Goal: Task Accomplishment & Management: Manage account settings

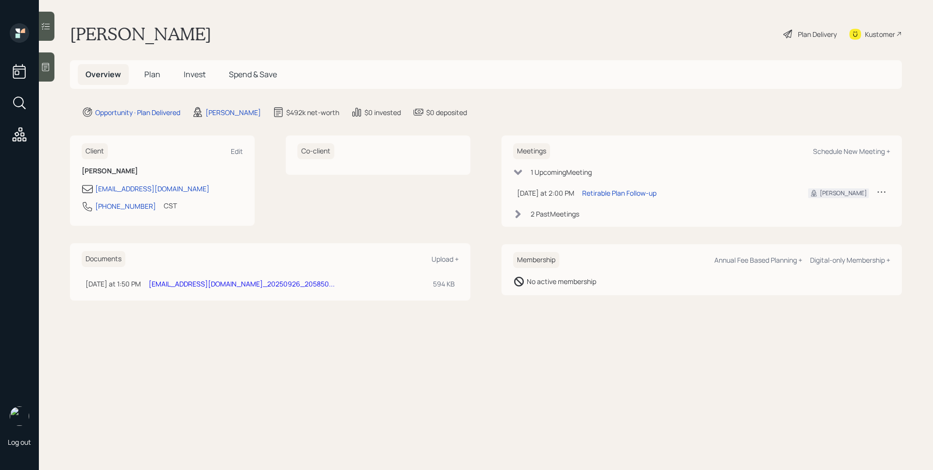
click at [156, 76] on span "Plan" at bounding box center [152, 74] width 16 height 11
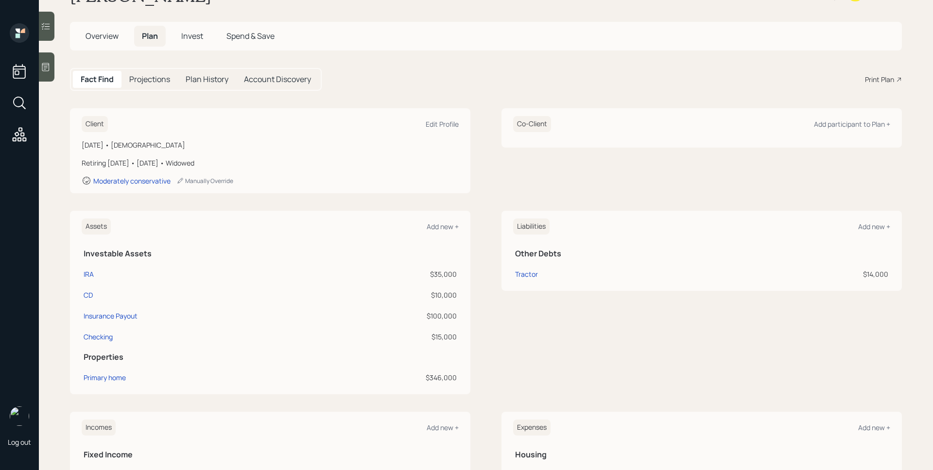
scroll to position [44, 0]
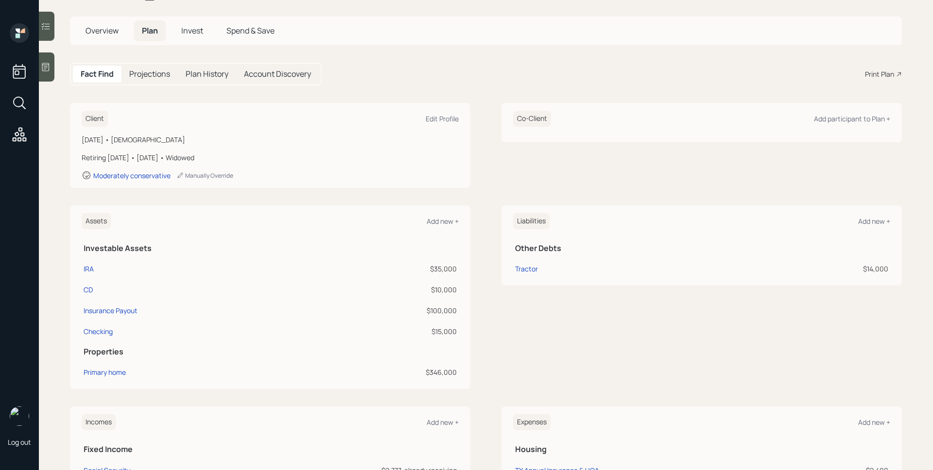
click at [189, 24] on h5 "Invest" at bounding box center [191, 30] width 37 height 21
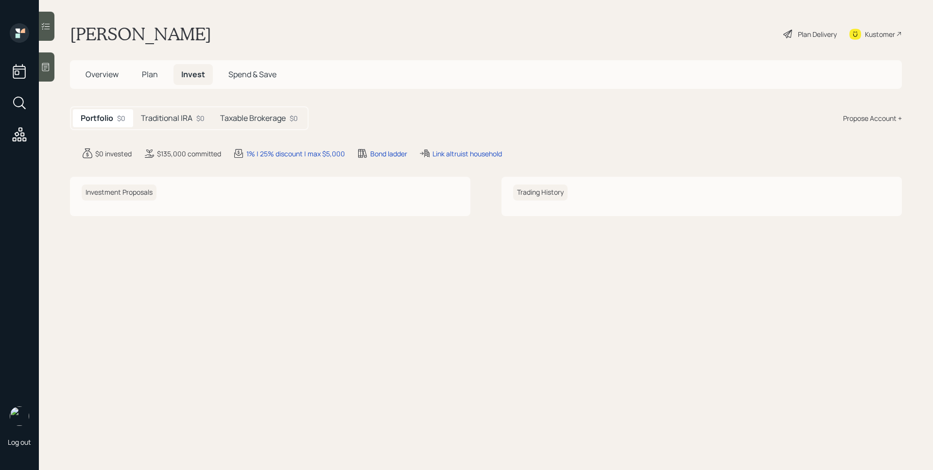
click at [248, 123] on h5 "Taxable Brokerage" at bounding box center [253, 118] width 66 height 9
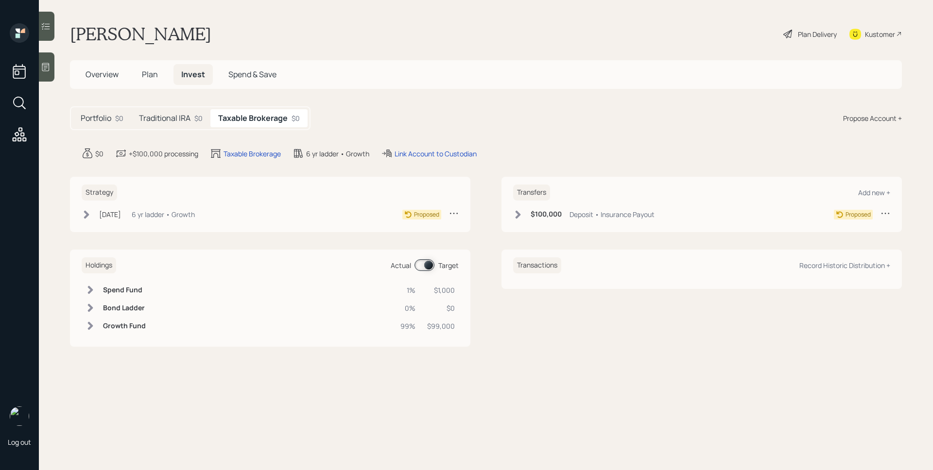
click at [204, 115] on div "Traditional IRA $0" at bounding box center [170, 118] width 79 height 18
click at [112, 111] on div "Portfolio $0" at bounding box center [102, 118] width 58 height 18
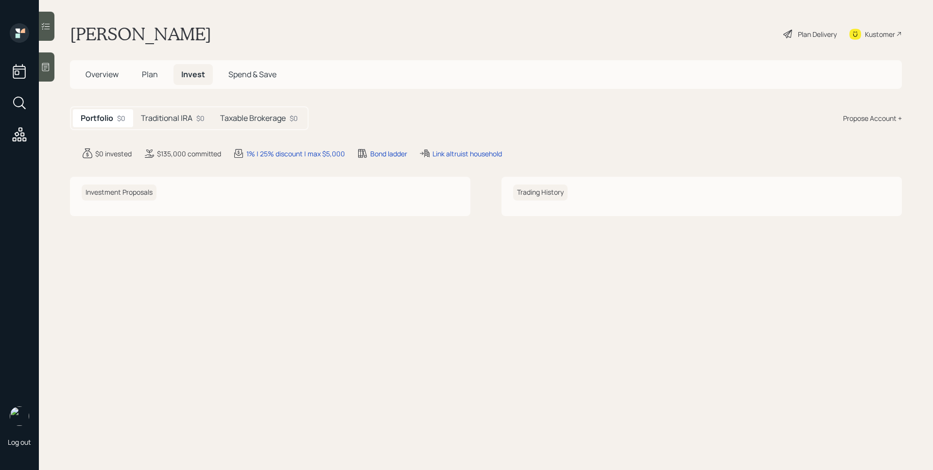
click at [148, 71] on span "Plan" at bounding box center [150, 74] width 16 height 11
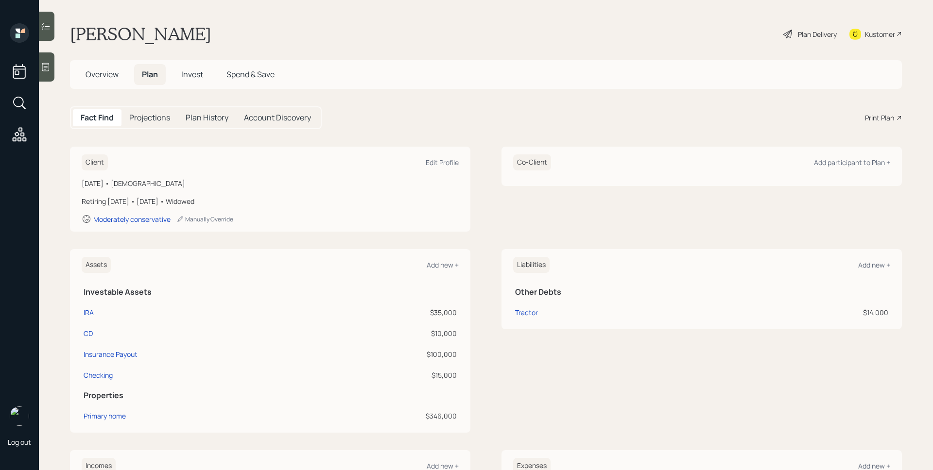
click at [105, 75] on span "Overview" at bounding box center [102, 74] width 33 height 11
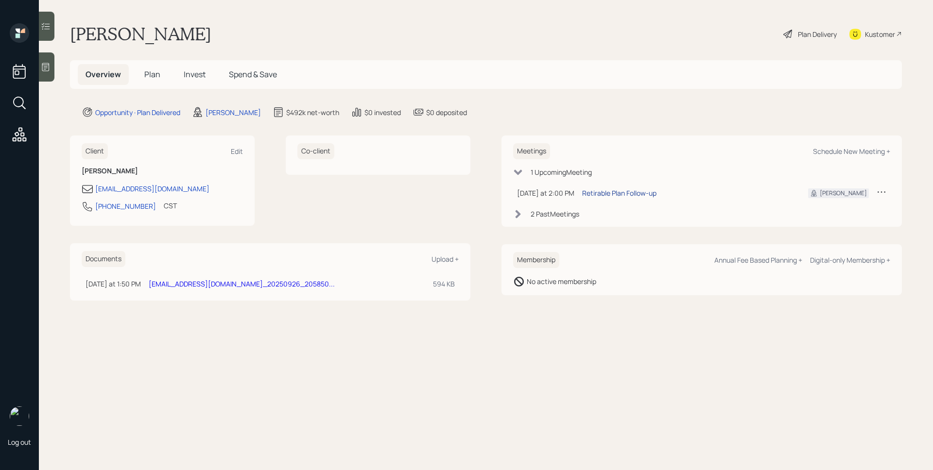
click at [624, 189] on div "Retirable Plan Follow-up" at bounding box center [619, 193] width 74 height 10
click at [161, 72] on h5 "Plan" at bounding box center [153, 74] width 32 height 21
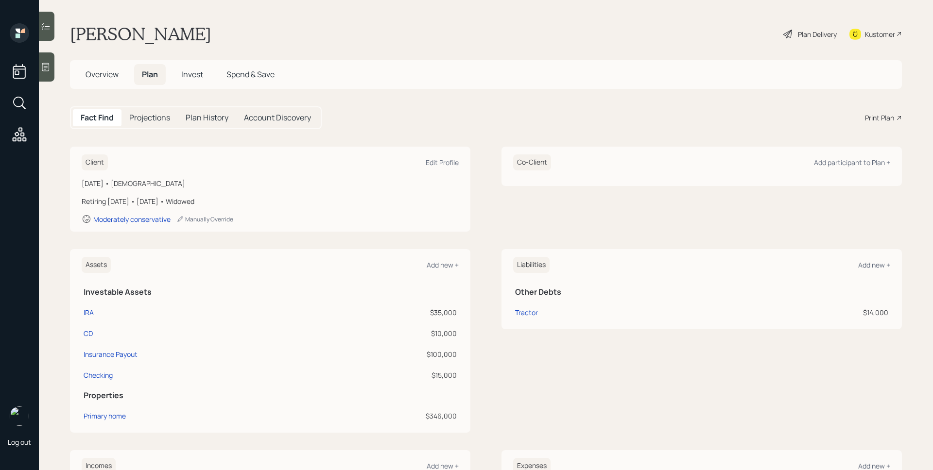
click at [801, 28] on div "Plan Delivery" at bounding box center [809, 33] width 55 height 21
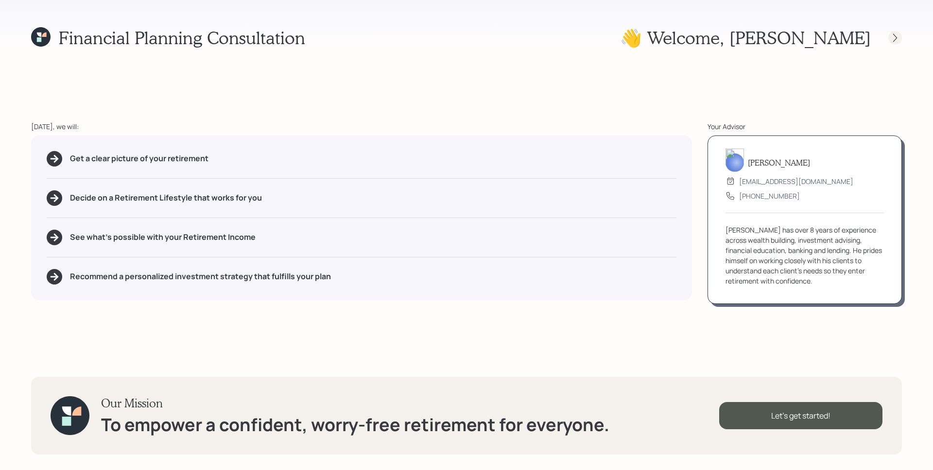
click at [894, 35] on icon at bounding box center [895, 38] width 4 height 8
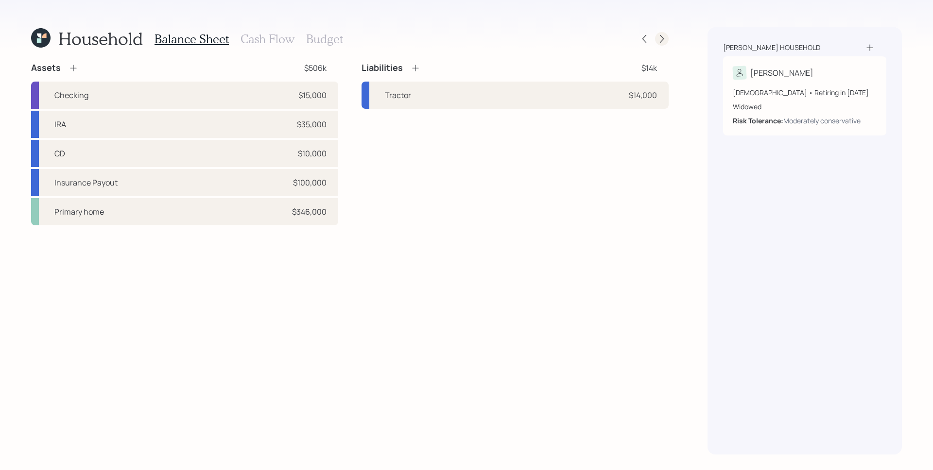
click at [661, 38] on icon at bounding box center [662, 39] width 10 height 10
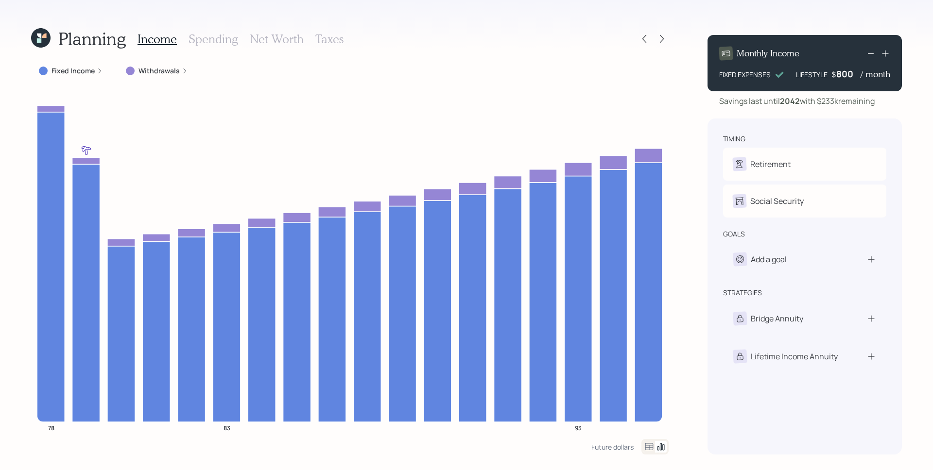
click at [38, 32] on icon at bounding box center [40, 37] width 19 height 19
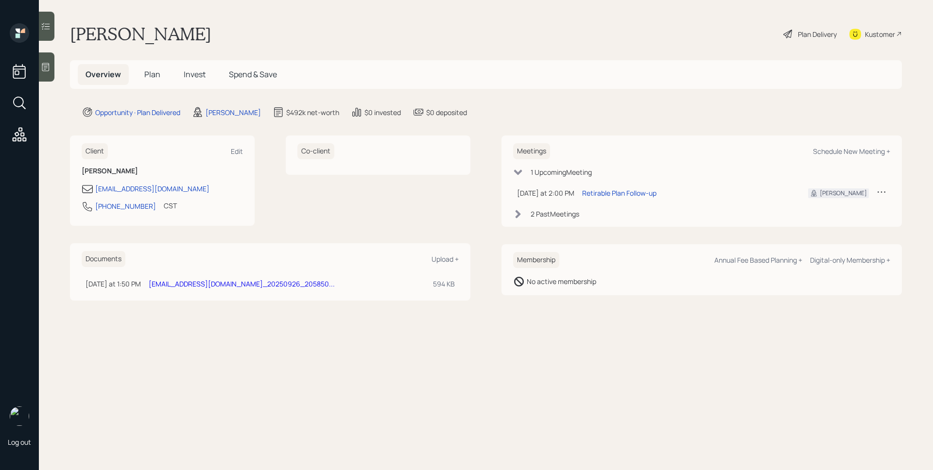
click at [150, 75] on span "Plan" at bounding box center [152, 74] width 16 height 11
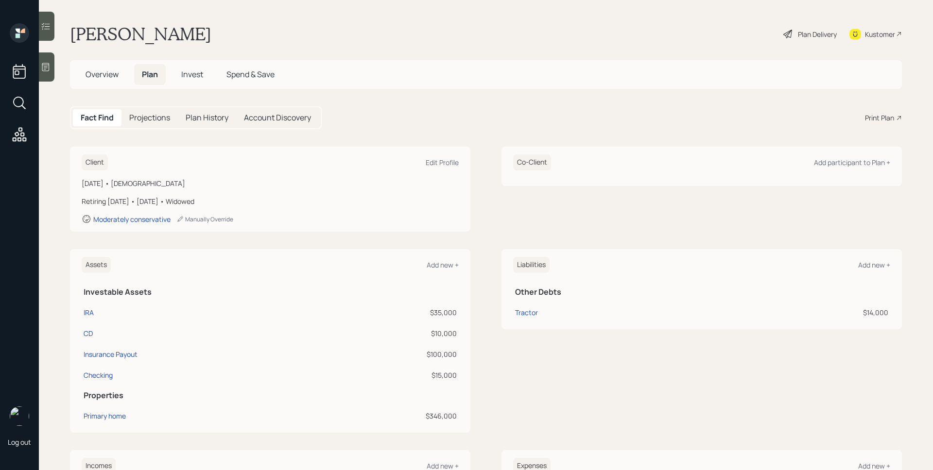
click at [896, 120] on icon at bounding box center [899, 118] width 6 height 6
click at [816, 38] on div "Plan Delivery" at bounding box center [817, 34] width 39 height 10
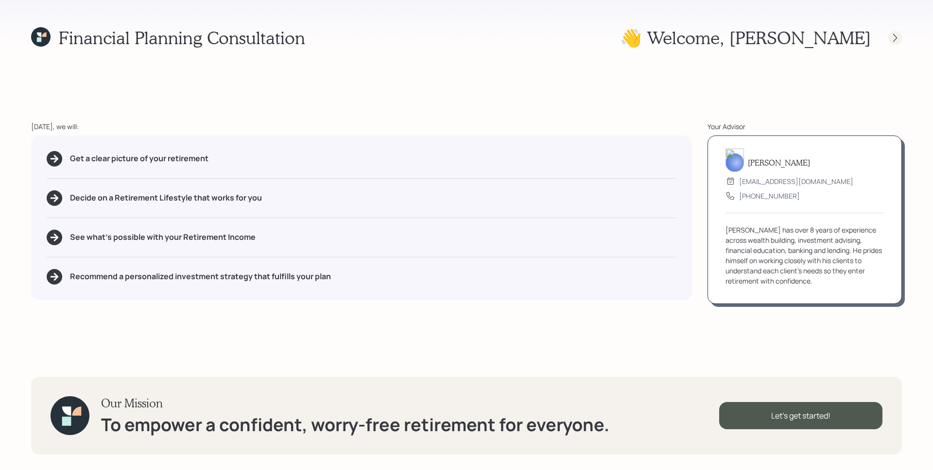
click at [893, 40] on icon at bounding box center [895, 38] width 10 height 10
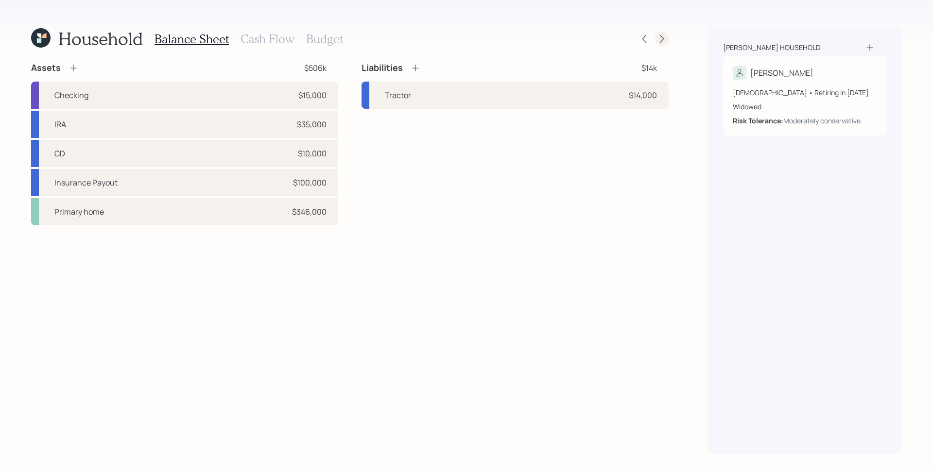
click at [663, 38] on icon at bounding box center [662, 39] width 4 height 8
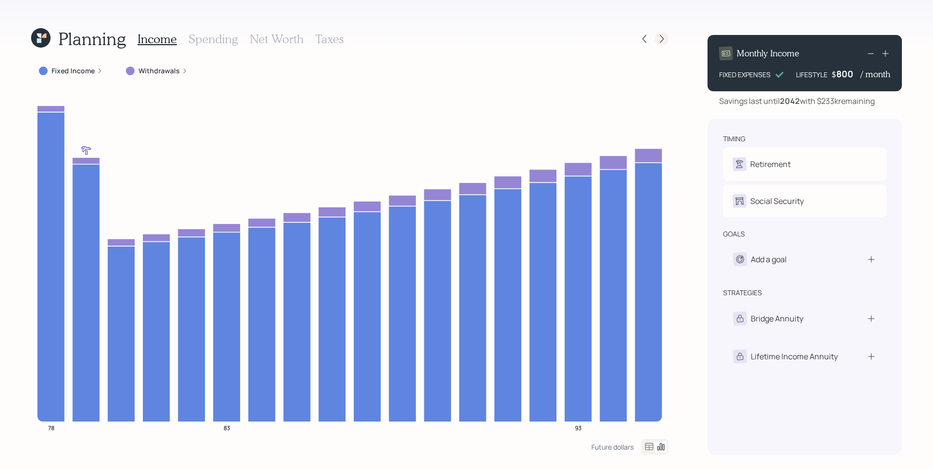
click at [657, 35] on icon at bounding box center [662, 39] width 10 height 10
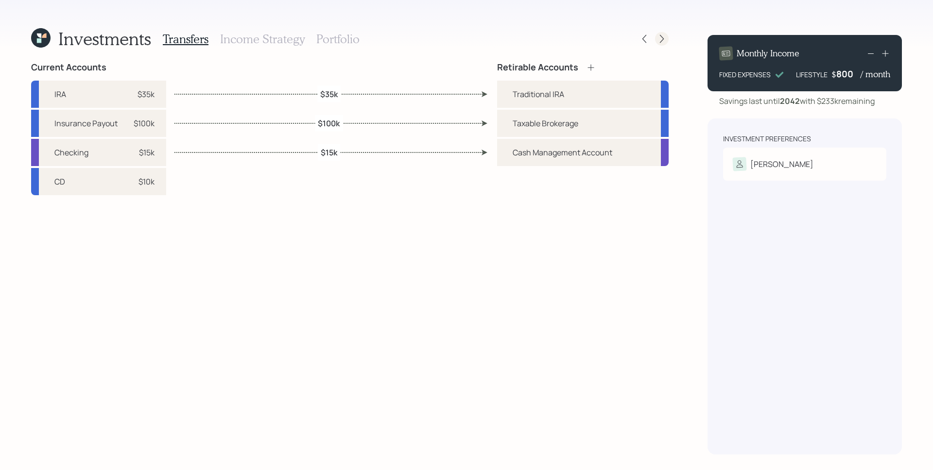
click at [659, 36] on icon at bounding box center [662, 39] width 10 height 10
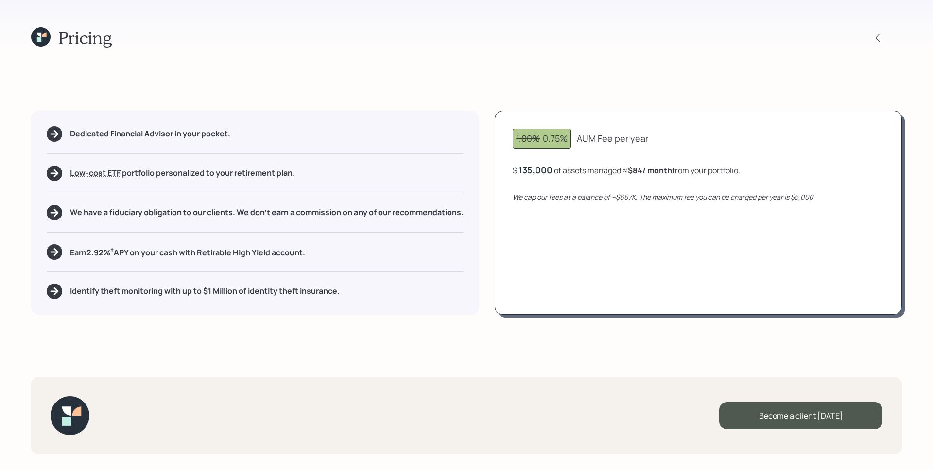
click at [536, 170] on div "135,000" at bounding box center [536, 170] width 34 height 12
click at [536, 170] on div "135000" at bounding box center [535, 170] width 32 height 12
click at [649, 251] on div "1.00% 0.75% AUM Fee per year $ 35000 of assets managed ≈ $84 / month from your …" at bounding box center [698, 213] width 407 height 204
click at [873, 34] on icon at bounding box center [878, 38] width 10 height 10
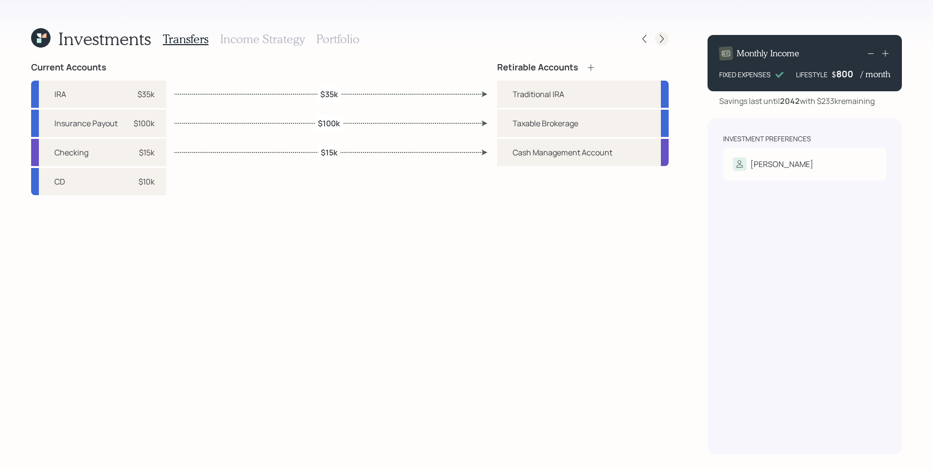
click at [663, 32] on div at bounding box center [662, 39] width 14 height 14
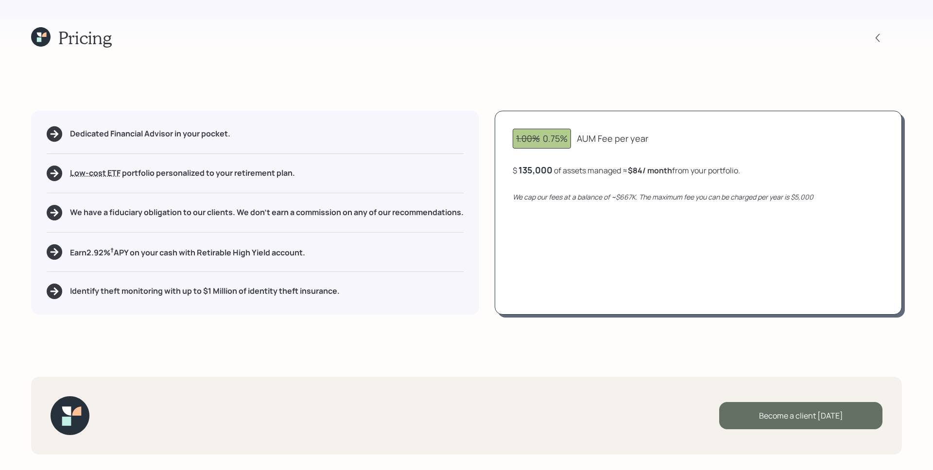
click at [807, 421] on div "Become a client [DATE]" at bounding box center [800, 415] width 163 height 27
click at [818, 416] on div "Go to Altruist" at bounding box center [800, 415] width 163 height 27
click at [37, 38] on icon at bounding box center [39, 39] width 4 height 4
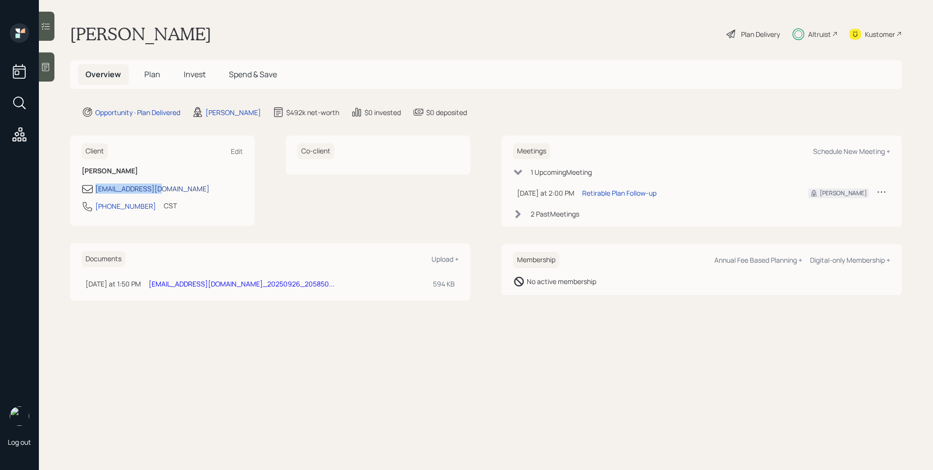
drag, startPoint x: 169, startPoint y: 191, endPoint x: 95, endPoint y: 191, distance: 73.4
click at [95, 191] on div "[EMAIL_ADDRESS][DOMAIN_NAME]" at bounding box center [162, 189] width 161 height 12
copy div "[EMAIL_ADDRESS][DOMAIN_NAME]"
drag, startPoint x: 143, startPoint y: 207, endPoint x: 96, endPoint y: 208, distance: 47.1
click at [96, 208] on div "[PHONE_NUMBER] CST Currently 1:02 PM" at bounding box center [162, 209] width 161 height 17
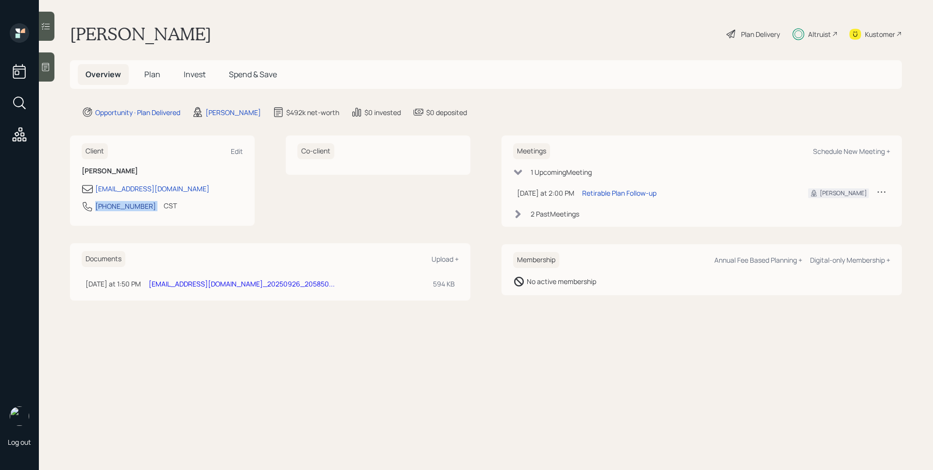
copy div "[PHONE_NUMBER]"
click at [154, 72] on span "Plan" at bounding box center [152, 74] width 16 height 11
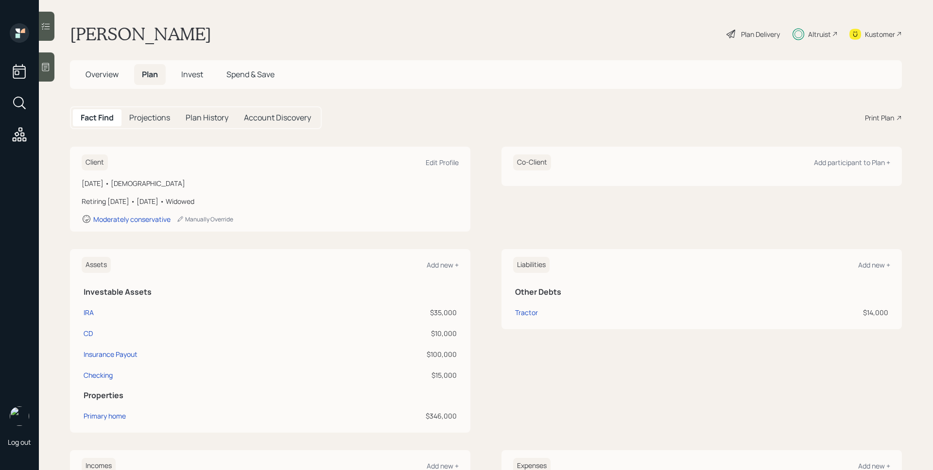
click at [190, 74] on span "Invest" at bounding box center [192, 74] width 22 height 11
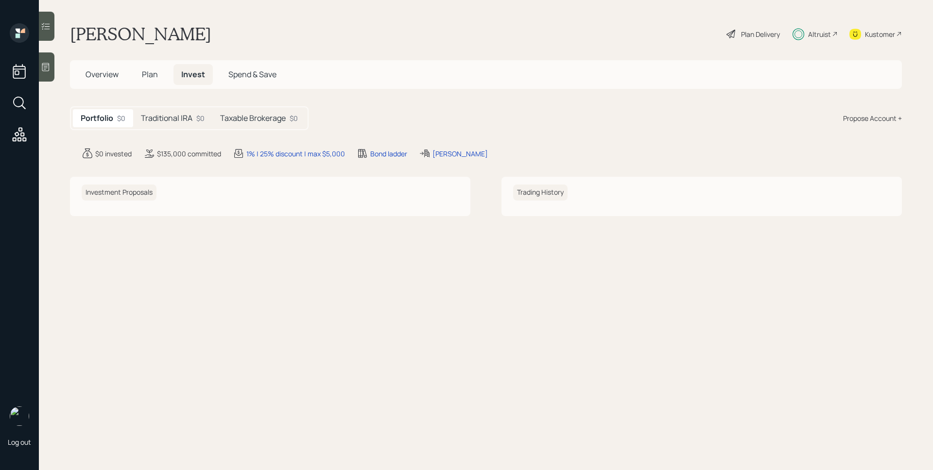
click at [158, 116] on h5 "Traditional IRA" at bounding box center [167, 118] width 52 height 9
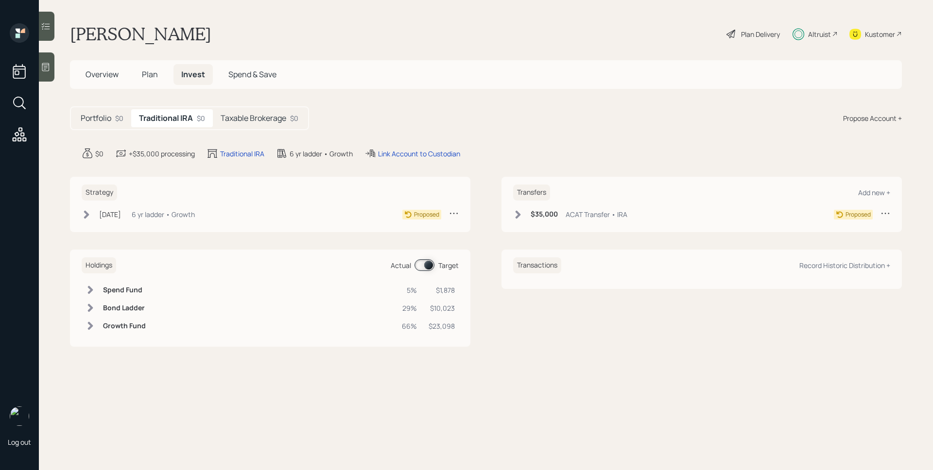
click at [157, 217] on div "6 yr ladder • Growth" at bounding box center [163, 214] width 63 height 10
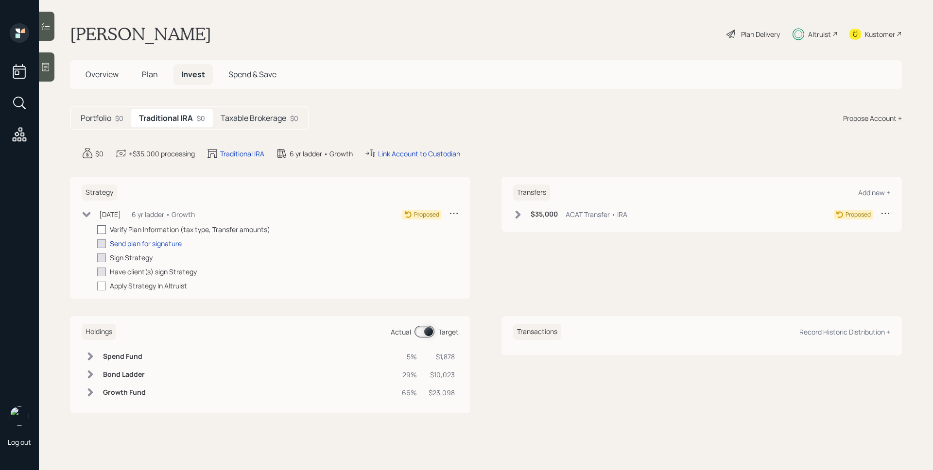
click at [103, 231] on div at bounding box center [101, 230] width 9 height 9
click at [97, 230] on input "checkbox" at bounding box center [97, 229] width 0 height 0
checkbox input "true"
click at [127, 244] on div "Send plan for signature" at bounding box center [146, 244] width 72 height 10
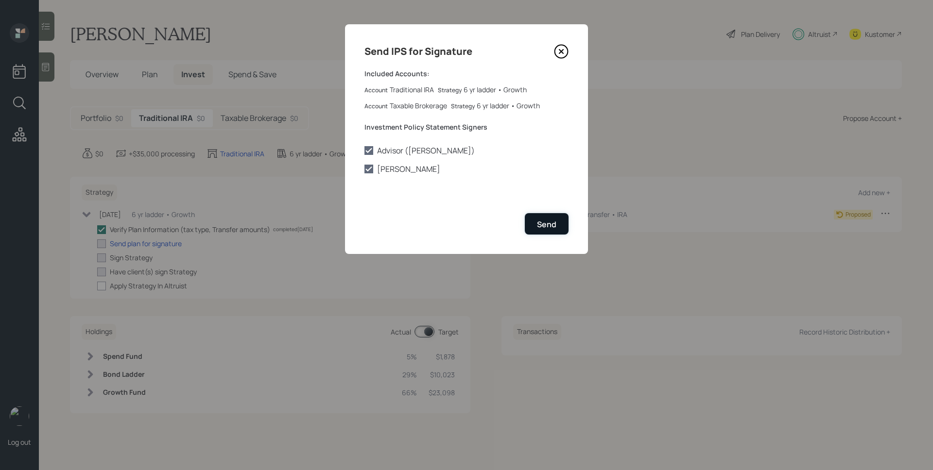
click at [544, 219] on div "Send" at bounding box center [546, 224] width 19 height 11
checkbox input "true"
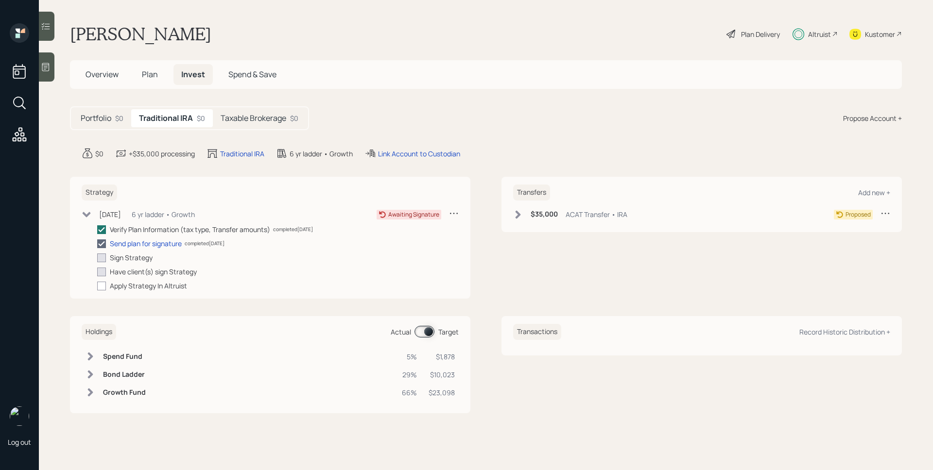
click at [516, 216] on icon at bounding box center [518, 215] width 10 height 10
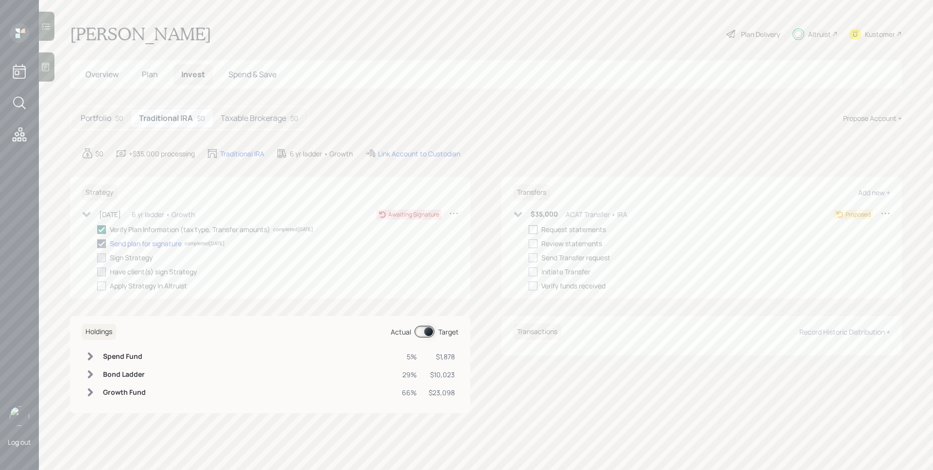
click at [531, 232] on div at bounding box center [533, 230] width 9 height 9
click at [529, 230] on input "checkbox" at bounding box center [528, 229] width 0 height 0
checkbox input "true"
click at [537, 245] on div at bounding box center [533, 244] width 9 height 9
click at [529, 244] on input "checkbox" at bounding box center [528, 243] width 0 height 0
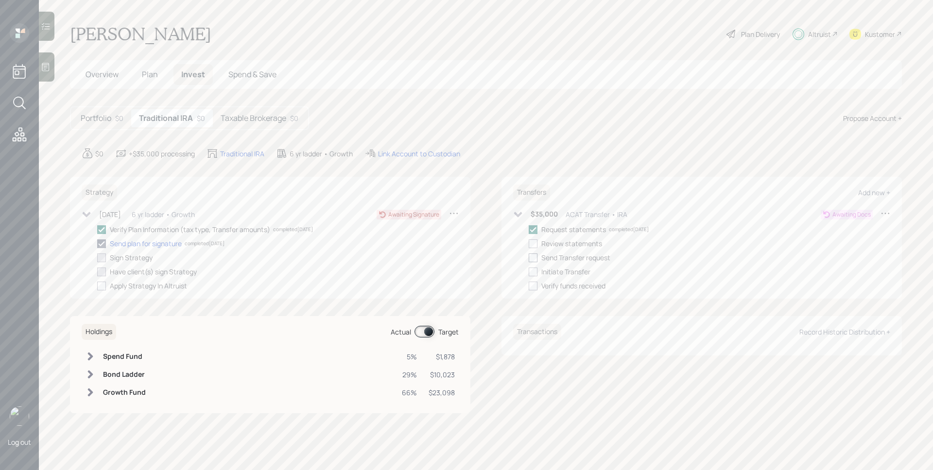
checkbox input "true"
click at [535, 256] on div at bounding box center [533, 258] width 9 height 9
click at [529, 258] on input "checkbox" at bounding box center [528, 258] width 0 height 0
checkbox input "true"
click at [284, 114] on h5 "Taxable Brokerage" at bounding box center [254, 118] width 66 height 9
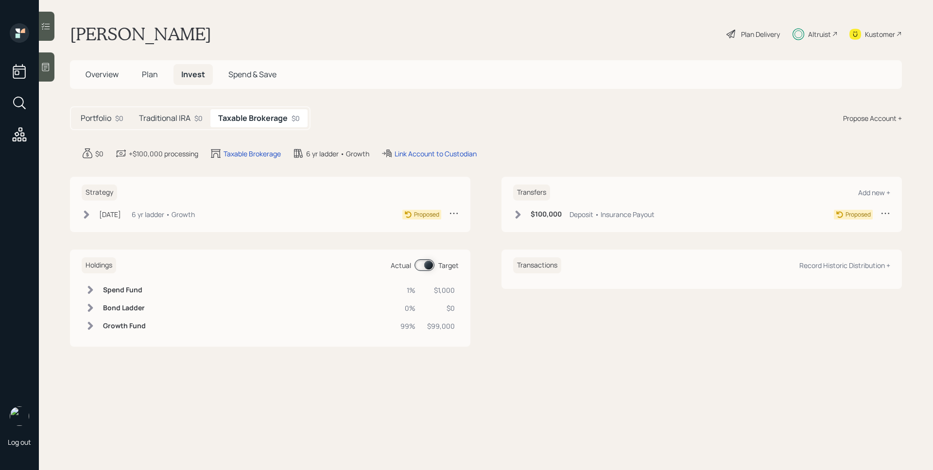
click at [549, 218] on h6 "$100,000" at bounding box center [546, 214] width 31 height 8
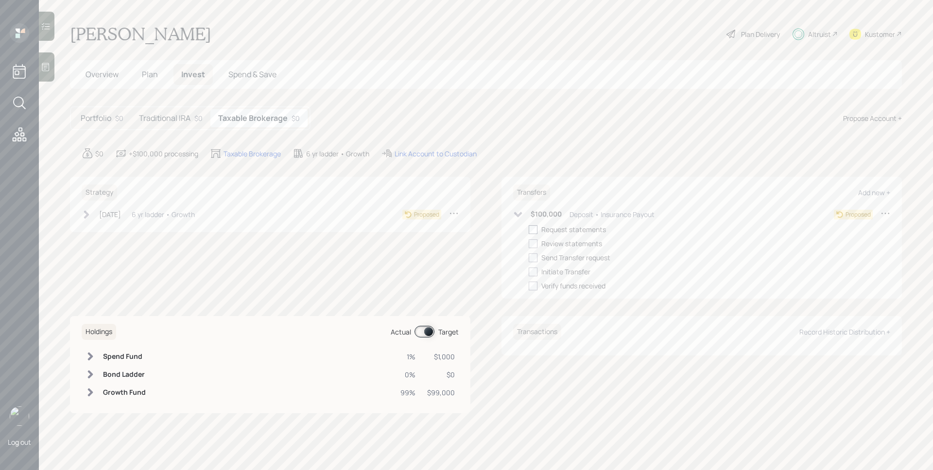
click at [532, 231] on div at bounding box center [533, 230] width 9 height 9
click at [529, 230] on input "checkbox" at bounding box center [528, 229] width 0 height 0
checkbox input "true"
click at [181, 215] on div "6 yr ladder • Growth" at bounding box center [163, 214] width 63 height 10
click at [98, 229] on div at bounding box center [101, 230] width 9 height 9
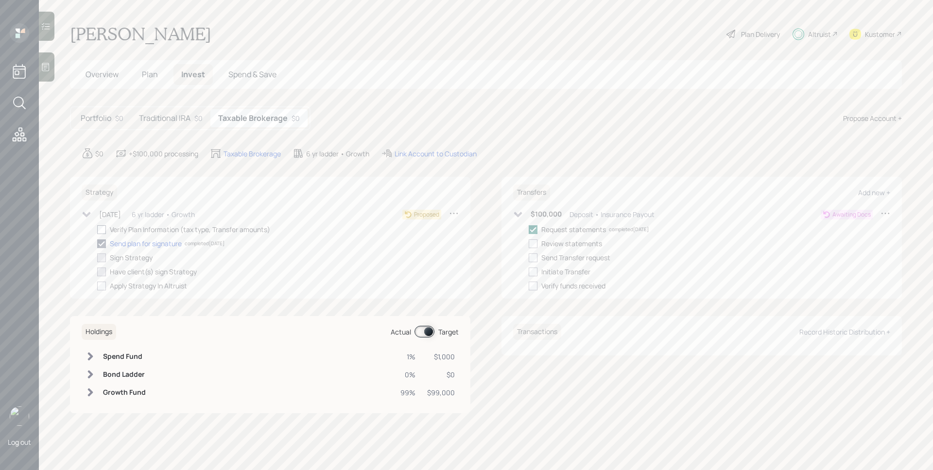
click at [97, 229] on input "checkbox" at bounding box center [97, 229] width 0 height 0
checkbox input "true"
click at [625, 138] on main "[PERSON_NAME] Plan Delivery Altruist Kustomer Overview Plan Invest Spend & Save…" at bounding box center [486, 235] width 894 height 470
click at [451, 149] on div "Link Account to Custodian" at bounding box center [436, 154] width 82 height 10
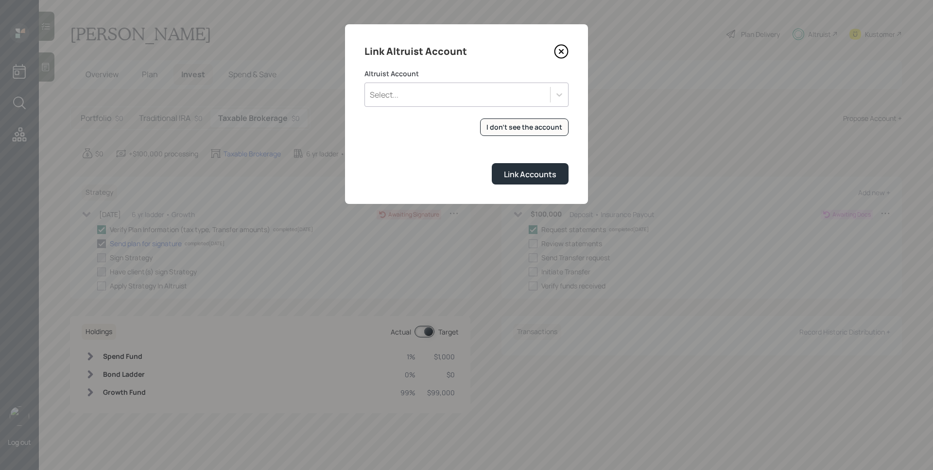
click at [452, 154] on form "Altruist Account Select... I don't see the account Altruist accounts are synced…" at bounding box center [466, 127] width 204 height 116
click at [478, 103] on div "Select..." at bounding box center [466, 95] width 204 height 24
click at [476, 93] on div "Select..." at bounding box center [457, 95] width 185 height 17
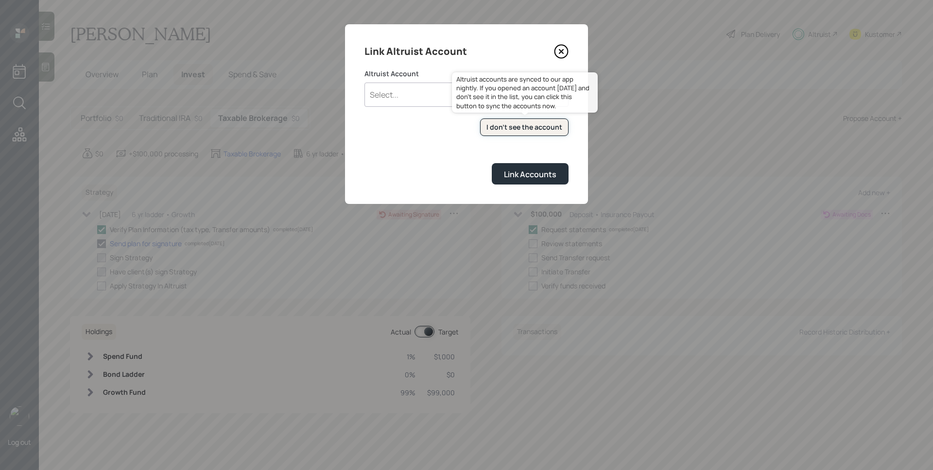
click at [513, 134] on button "I don't see the account" at bounding box center [524, 128] width 88 height 18
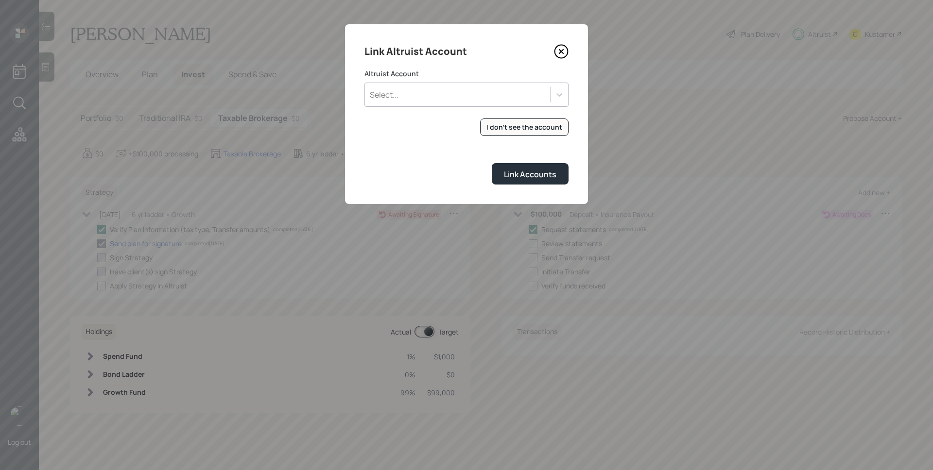
checkbox input "true"
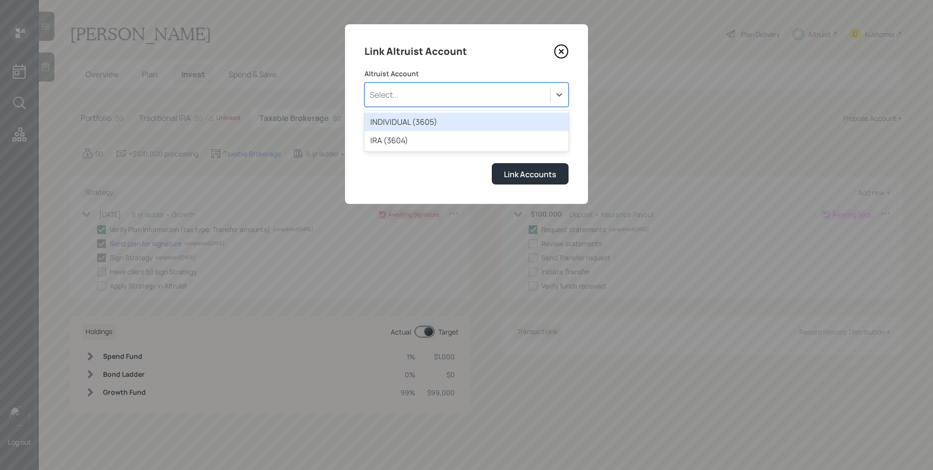
click at [450, 101] on div "Select..." at bounding box center [457, 95] width 185 height 17
click at [440, 119] on div "INDIVIDUAL (3605)" at bounding box center [466, 122] width 204 height 18
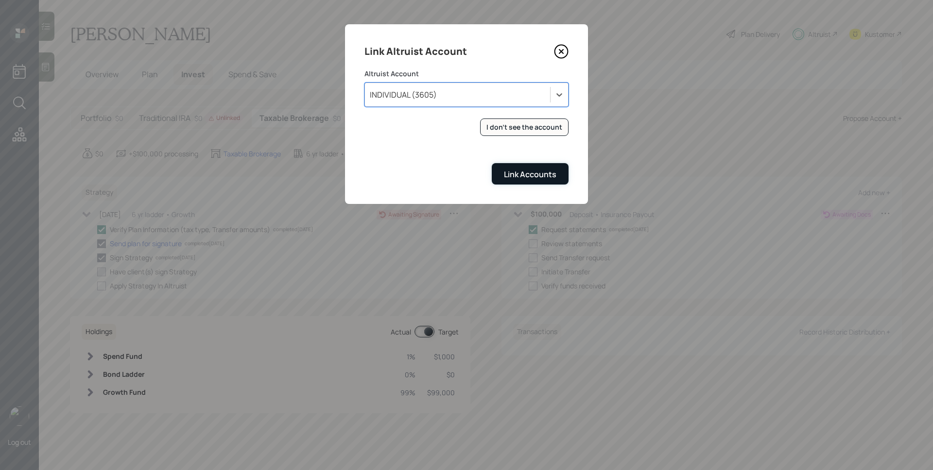
click at [525, 170] on div "Link Accounts" at bounding box center [530, 174] width 52 height 11
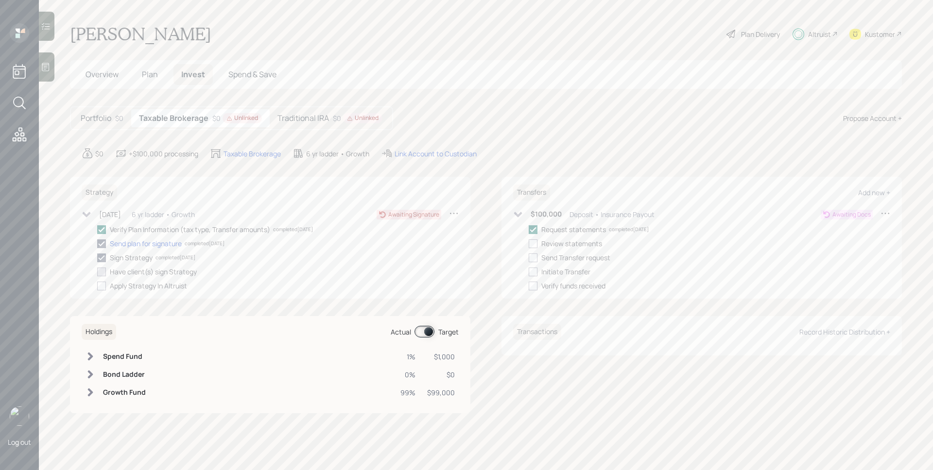
click at [317, 121] on h5 "Traditional IRA" at bounding box center [304, 118] width 52 height 9
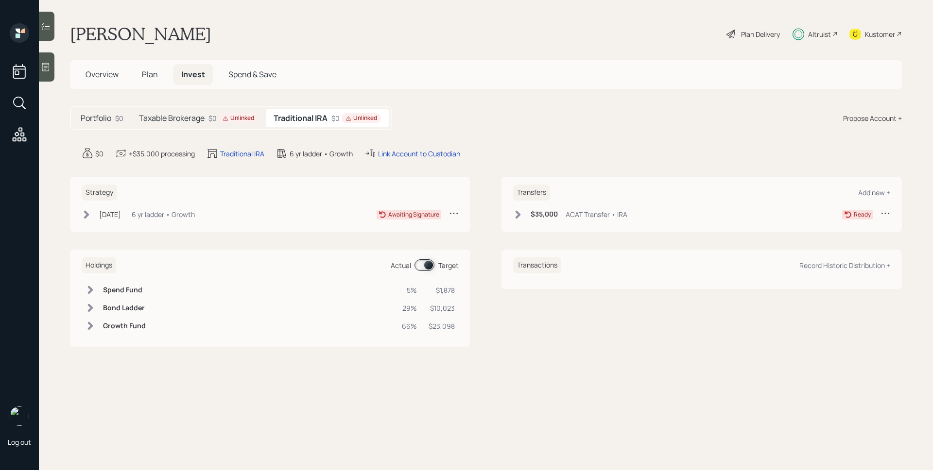
drag, startPoint x: 409, startPoint y: 155, endPoint x: 415, endPoint y: 144, distance: 12.8
click at [409, 156] on div "Link Account to Custodian" at bounding box center [419, 154] width 82 height 10
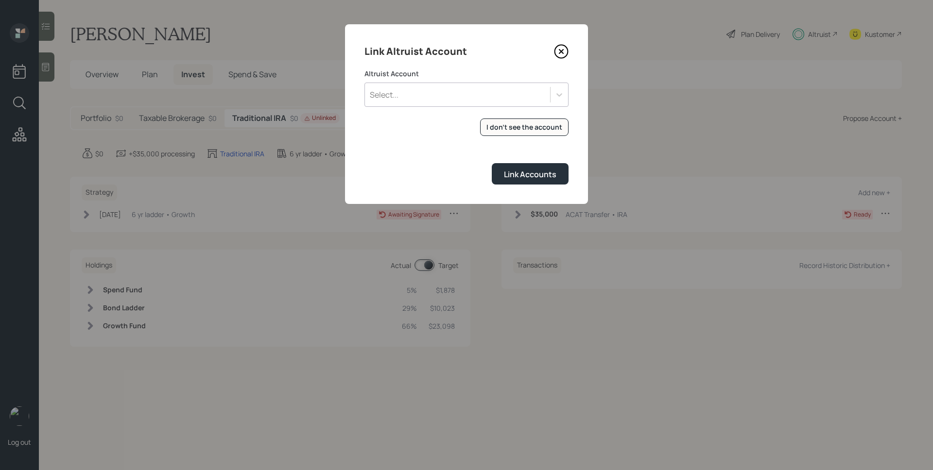
click at [448, 101] on div "Select..." at bounding box center [457, 95] width 185 height 17
click at [437, 125] on div "IRA (3604)" at bounding box center [466, 122] width 204 height 18
drag, startPoint x: 510, startPoint y: 172, endPoint x: 473, endPoint y: 162, distance: 38.2
click at [510, 172] on div "Link Accounts" at bounding box center [530, 174] width 52 height 11
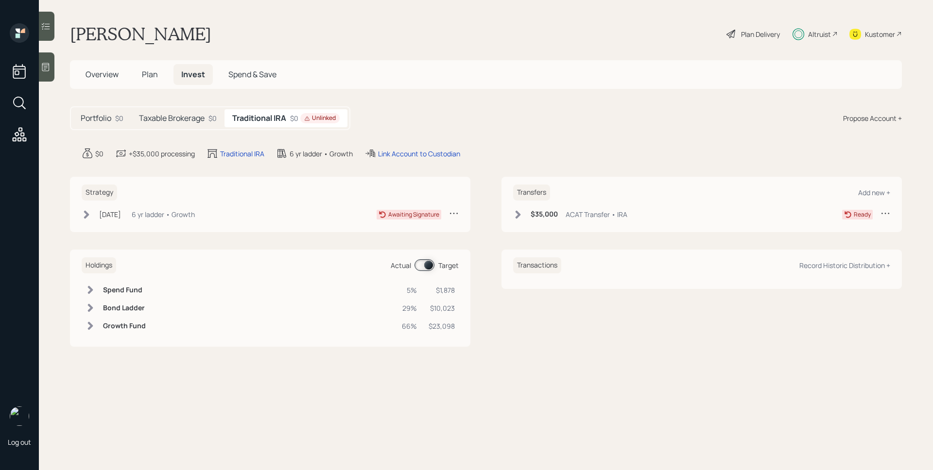
click at [204, 118] on h5 "Taxable Brokerage" at bounding box center [172, 118] width 66 height 9
click at [268, 116] on h5 "Traditional IRA" at bounding box center [262, 118] width 52 height 9
click at [188, 117] on h5 "Taxable Brokerage" at bounding box center [172, 118] width 66 height 9
click at [278, 119] on h5 "Traditional IRA" at bounding box center [262, 118] width 52 height 9
click at [421, 153] on div "Link Account to Custodian" at bounding box center [419, 154] width 82 height 10
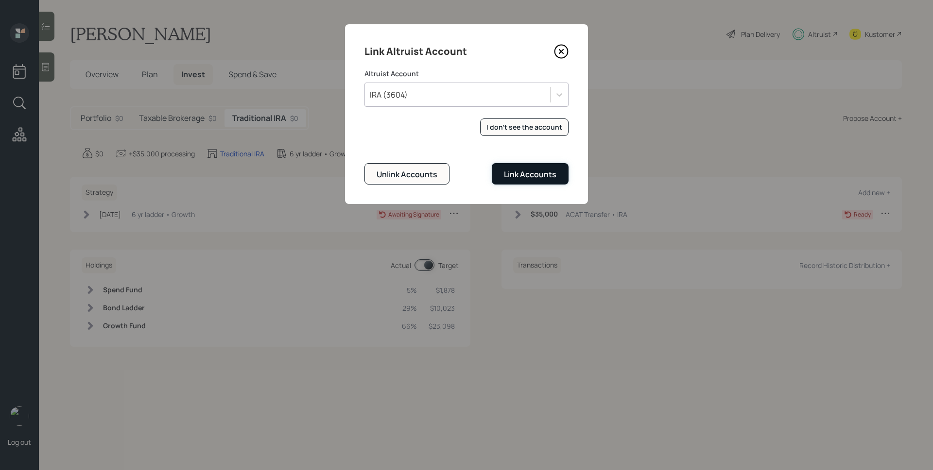
click at [518, 177] on div "Link Accounts" at bounding box center [530, 174] width 52 height 11
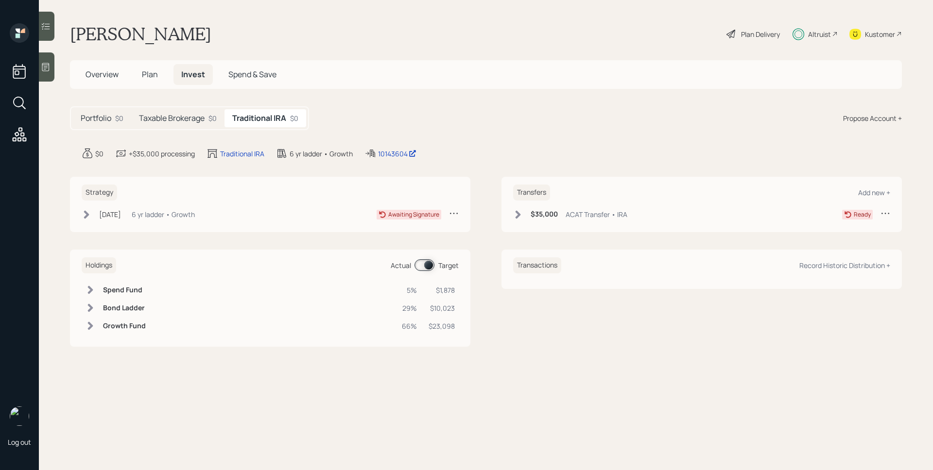
click at [577, 208] on div "Transfers Add new + $35,000 ACAT Transfer • IRA Ready" at bounding box center [702, 204] width 400 height 55
click at [576, 213] on div "ACAT Transfer • IRA" at bounding box center [597, 214] width 62 height 10
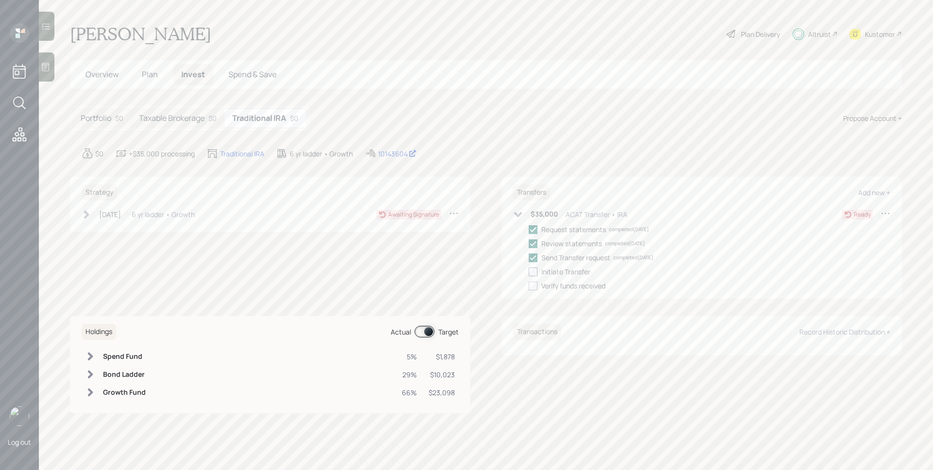
click at [530, 272] on div at bounding box center [533, 272] width 9 height 9
click at [529, 272] on input "checkbox" at bounding box center [528, 272] width 0 height 0
checkbox input "true"
click at [119, 214] on div "[DATE]" at bounding box center [110, 214] width 22 height 10
click at [255, 272] on div "Manually mark as complete" at bounding box center [238, 272] width 71 height 8
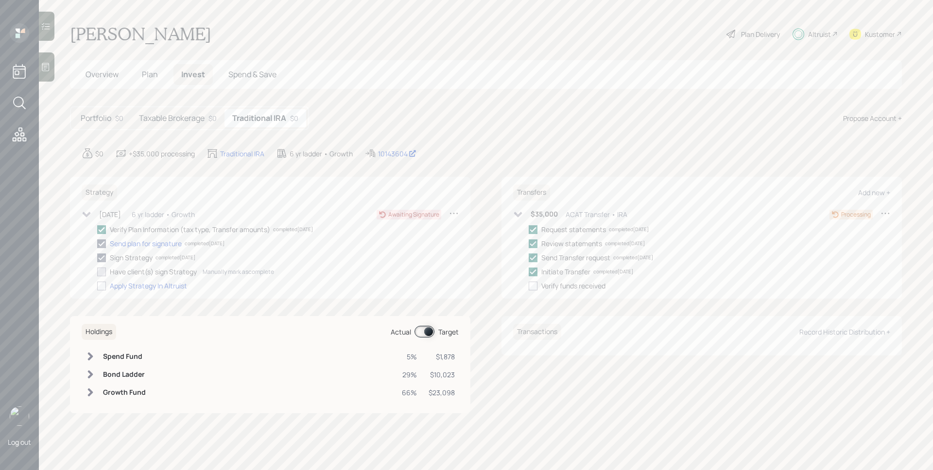
checkbox input "true"
click at [102, 287] on div at bounding box center [101, 286] width 9 height 9
click at [97, 286] on input "checkbox" at bounding box center [97, 286] width 0 height 0
checkbox input "true"
click at [194, 116] on h5 "Taxable Brokerage" at bounding box center [172, 118] width 66 height 9
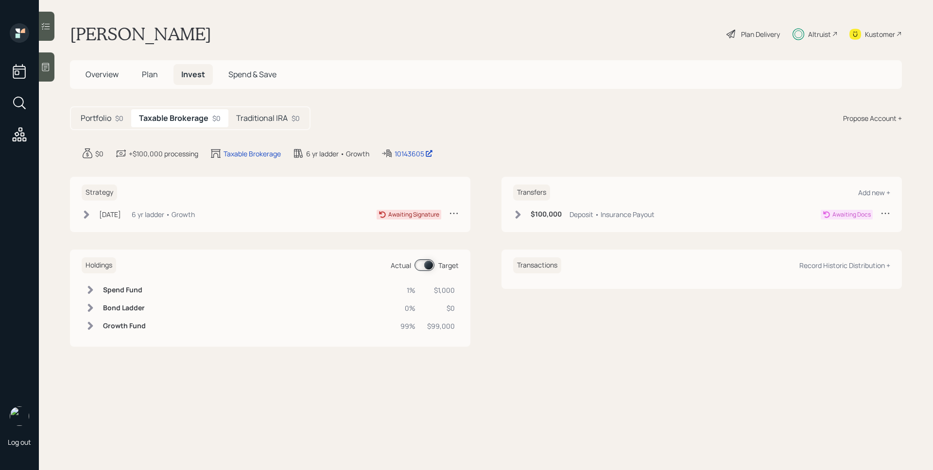
click at [195, 214] on div "6 yr ladder • Growth" at bounding box center [163, 214] width 63 height 10
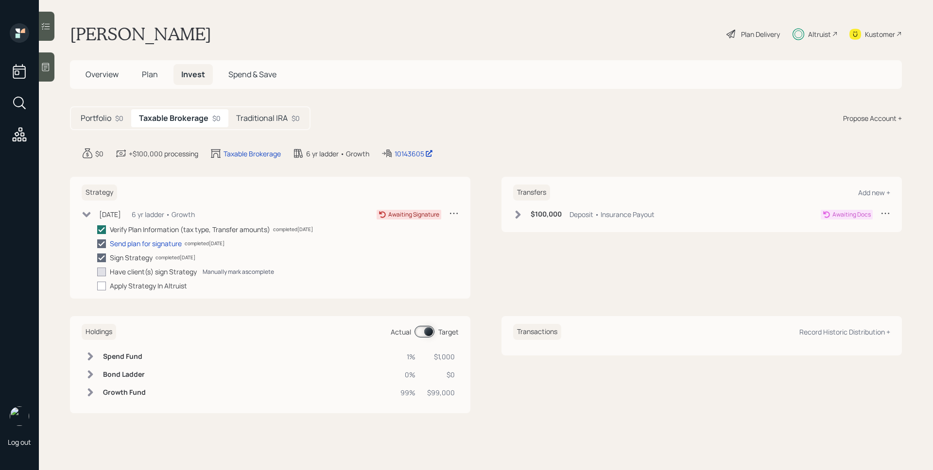
click at [221, 272] on div "Manually mark as complete" at bounding box center [238, 272] width 71 height 8
checkbox input "true"
click at [104, 284] on div at bounding box center [101, 286] width 9 height 9
click at [97, 286] on input "checkbox" at bounding box center [97, 286] width 0 height 0
checkbox input "true"
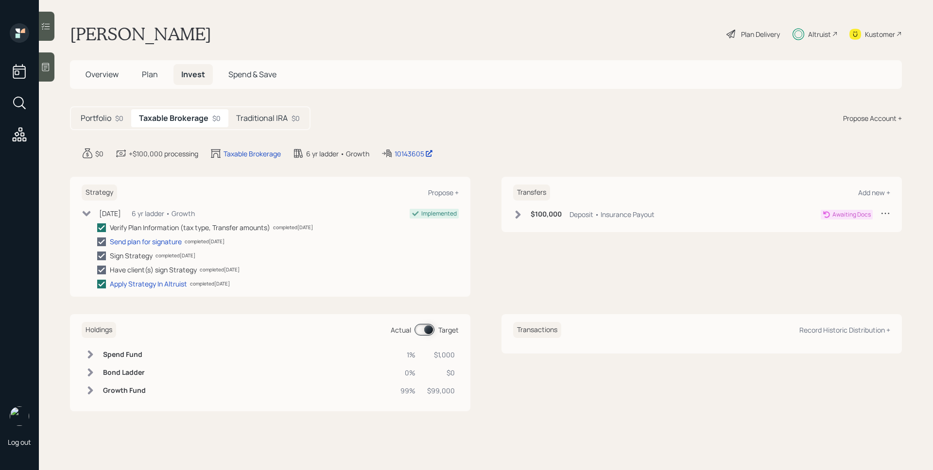
click at [546, 218] on h6 "$100,000" at bounding box center [546, 214] width 31 height 8
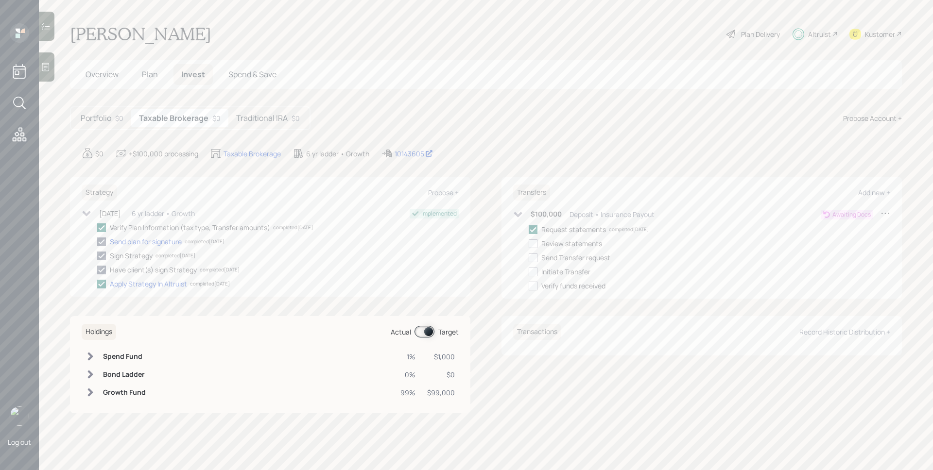
click at [664, 149] on div "$0 +$100,000 processing Taxable Brokerage 6 yr ladder • Growth 10143605" at bounding box center [492, 154] width 820 height 12
click at [101, 69] on span "Overview" at bounding box center [102, 74] width 33 height 11
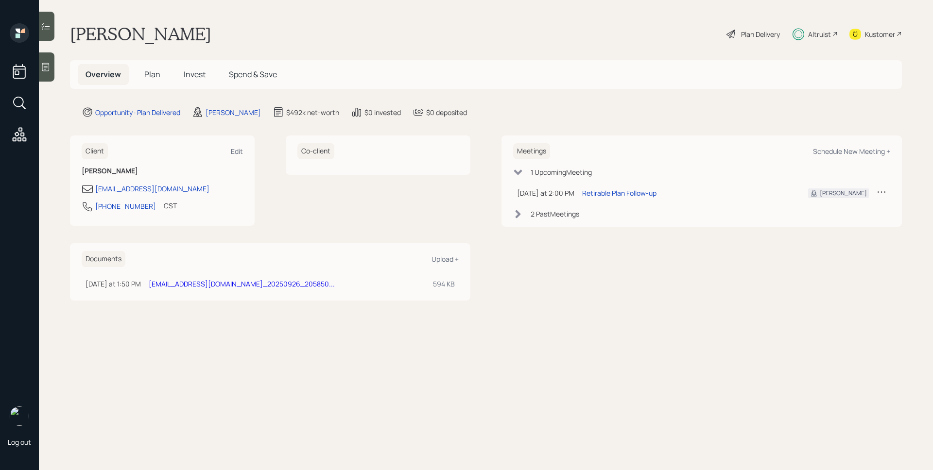
click at [757, 28] on div "Plan Delivery" at bounding box center [753, 33] width 55 height 21
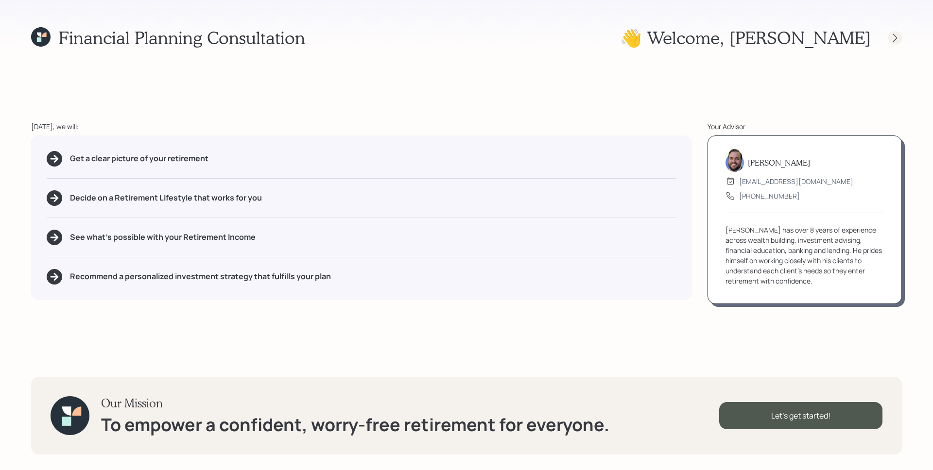
click at [889, 41] on div at bounding box center [886, 38] width 31 height 14
click at [899, 39] on icon at bounding box center [895, 38] width 10 height 10
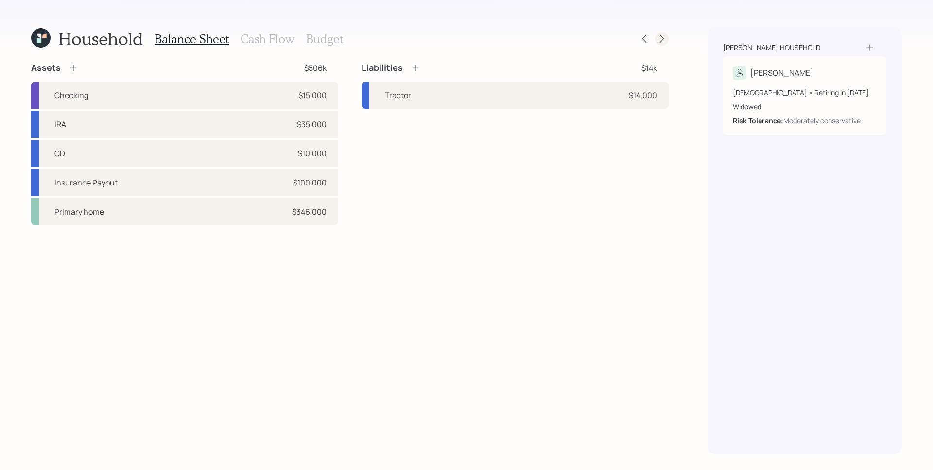
click at [665, 40] on icon at bounding box center [662, 39] width 10 height 10
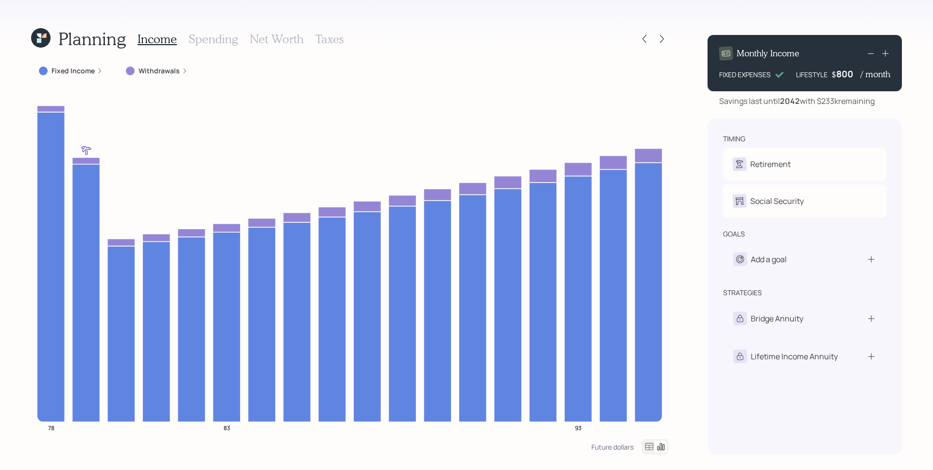
click at [177, 75] on div "Withdrawals" at bounding box center [157, 71] width 62 height 10
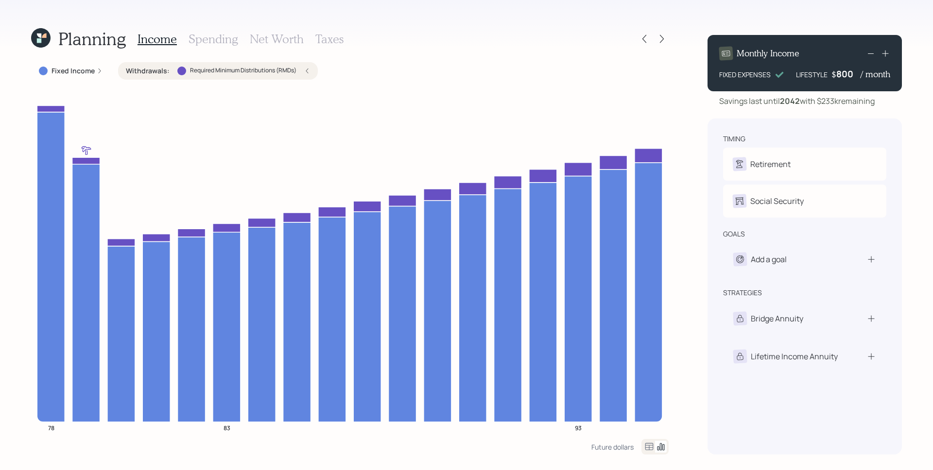
click at [693, 216] on div "Planning Income Spending Net Worth Taxes Fixed Income Withdrawals : Required Mi…" at bounding box center [466, 235] width 933 height 470
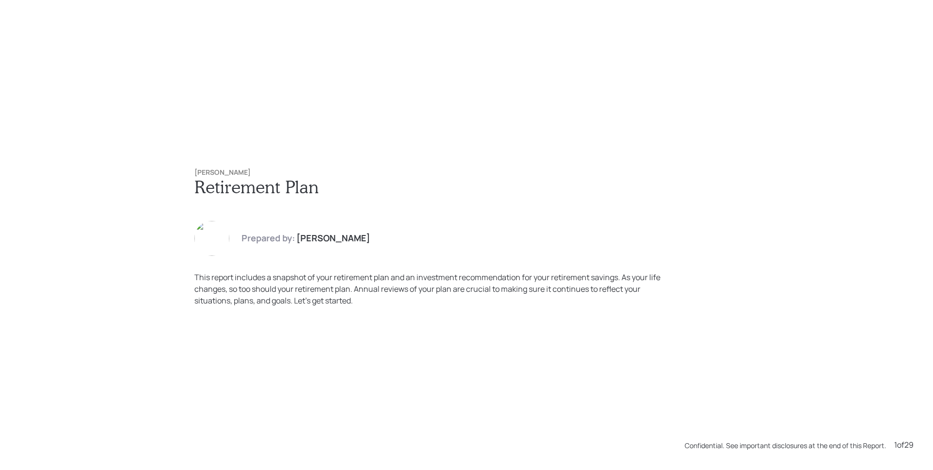
click at [623, 84] on div "Kay Smith Retirement Plan Prepared by: James DiStasi This report includes a sna…" at bounding box center [466, 235] width 933 height 470
